Goal: Task Accomplishment & Management: Manage account settings

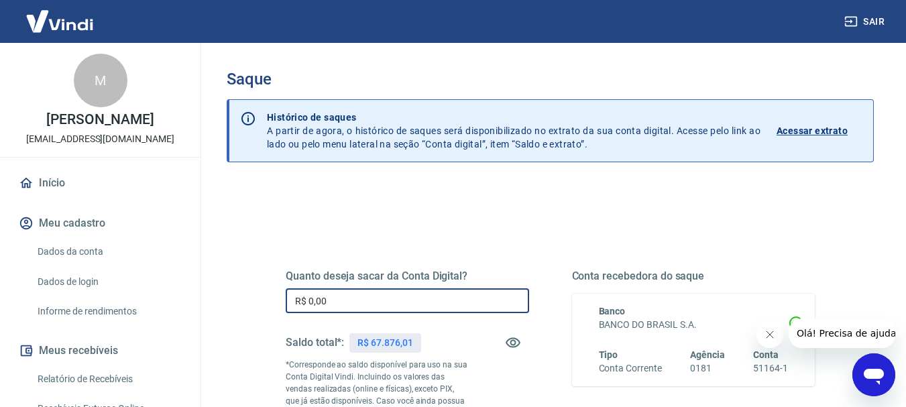
drag, startPoint x: 350, startPoint y: 300, endPoint x: 252, endPoint y: 298, distance: 97.9
click at [257, 303] on div "Quanto deseja sacar da Conta Digital? R$ 0,00 ​ Saldo total*: R$ 67.876,01 *Cor…" at bounding box center [549, 372] width 593 height 324
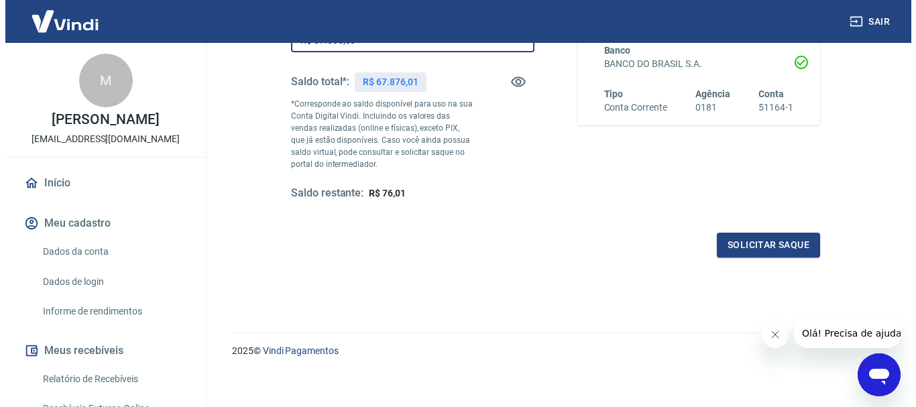
scroll to position [268, 0]
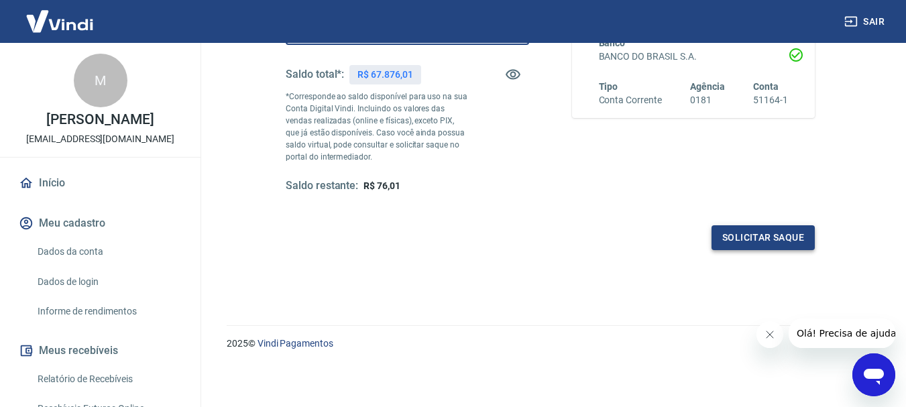
type input "R$ 67.800,00"
click at [772, 237] on button "Solicitar saque" at bounding box center [762, 237] width 103 height 25
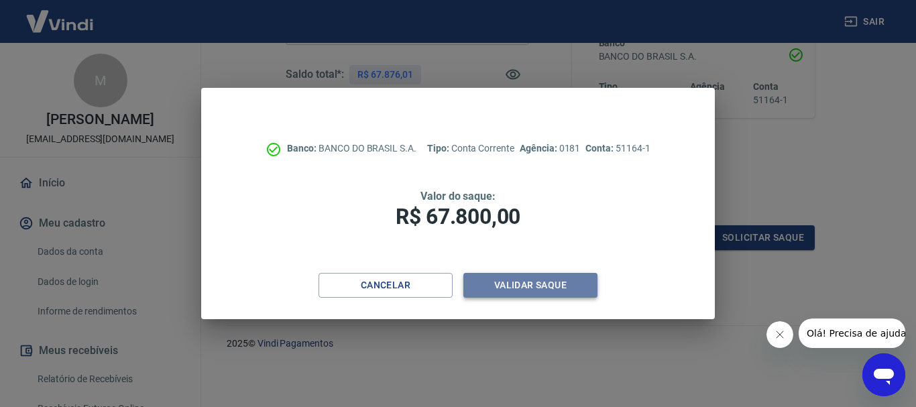
click at [523, 282] on button "Validar saque" at bounding box center [530, 285] width 134 height 25
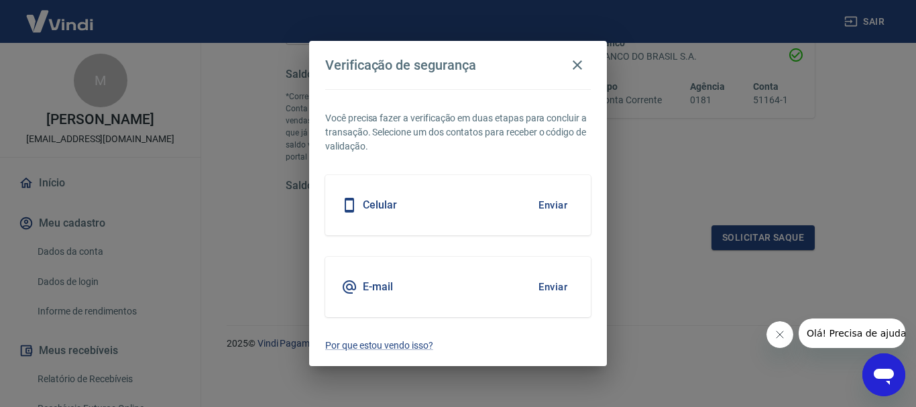
click at [554, 206] on button "Enviar" at bounding box center [553, 205] width 44 height 28
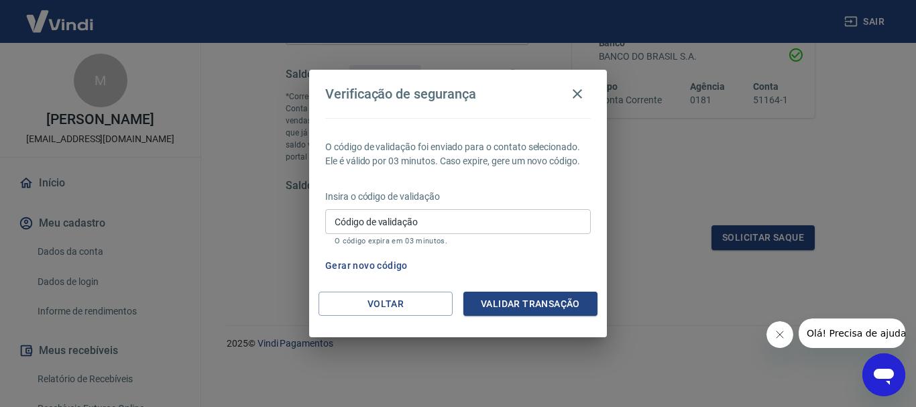
click at [523, 220] on input "Código de validação" at bounding box center [457, 221] width 265 height 25
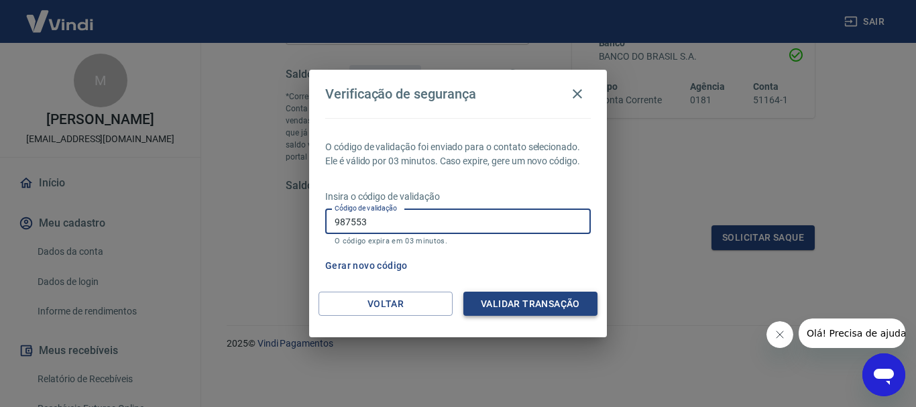
type input "987553"
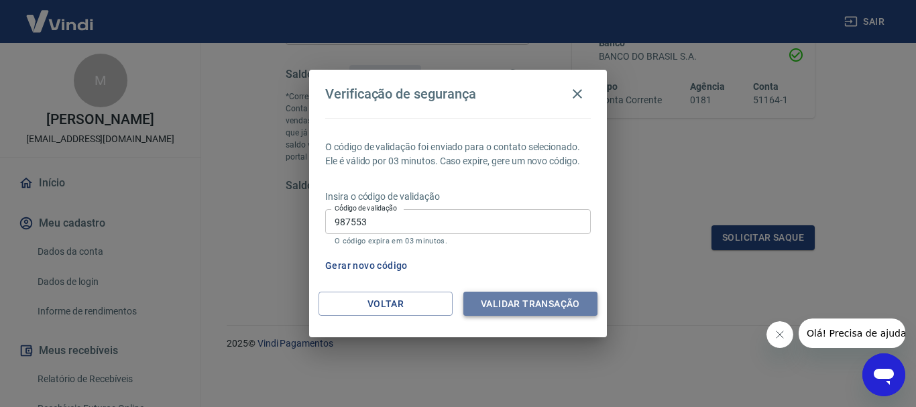
click at [544, 304] on button "Validar transação" at bounding box center [530, 304] width 134 height 25
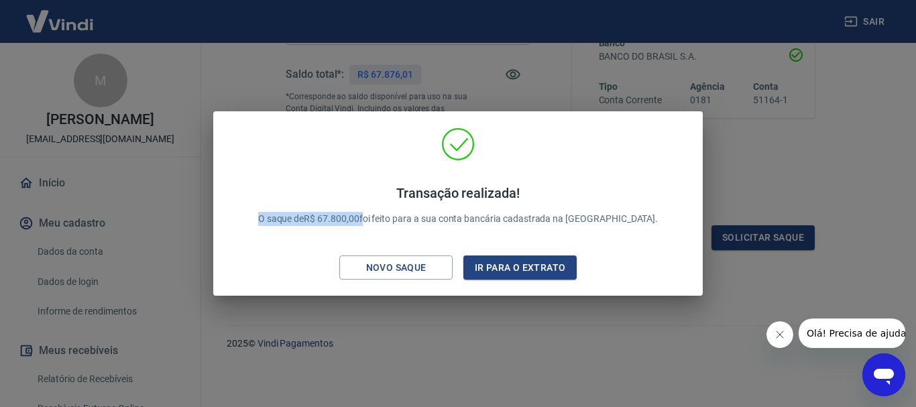
drag, startPoint x: 396, startPoint y: 219, endPoint x: 282, endPoint y: 227, distance: 114.2
click at [282, 227] on div "Transação realizada! O saque de R$ 67.800,00 foi feito para a sua conta bancári…" at bounding box center [458, 206] width 432 height 68
copy p "O saque de R$ 67.800,00"
